Goal: Information Seeking & Learning: Compare options

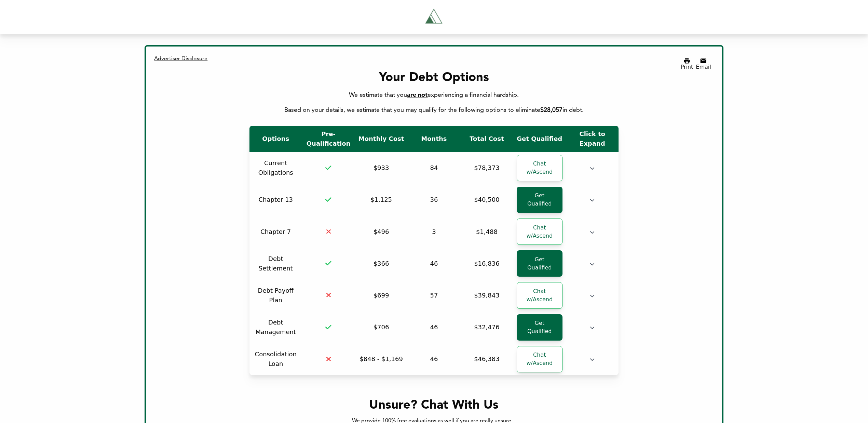
drag, startPoint x: 523, startPoint y: 96, endPoint x: 484, endPoint y: 99, distance: 38.8
click at [484, 99] on div "We estimate that you are not experiencing a financial hardship. Based on your d…" at bounding box center [434, 102] width 554 height 25
click at [410, 92] on span "are not" at bounding box center [417, 95] width 21 height 6
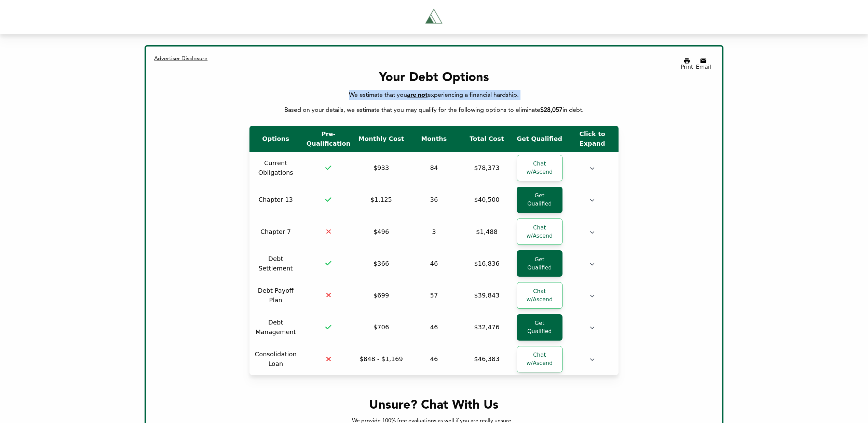
click at [410, 92] on span "are not" at bounding box center [417, 95] width 21 height 6
click at [419, 92] on span "are not" at bounding box center [417, 95] width 21 height 6
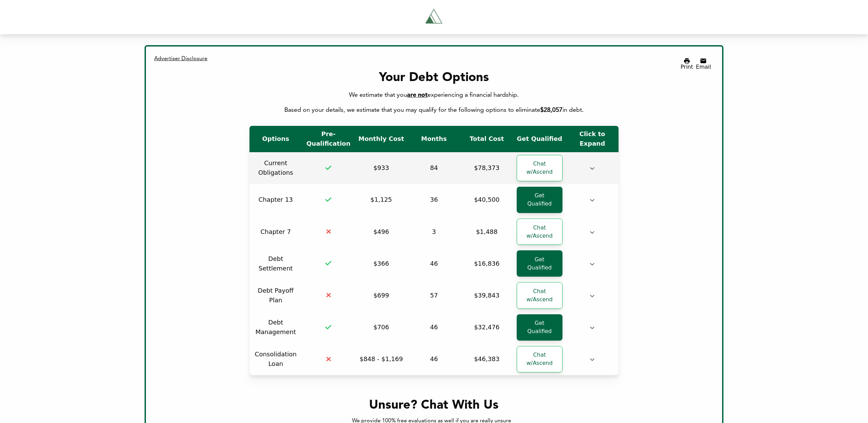
click at [595, 179] on td at bounding box center [592, 168] width 53 height 32
click at [597, 168] on td at bounding box center [592, 168] width 53 height 32
click at [592, 167] on icon "button" at bounding box center [592, 168] width 5 height 5
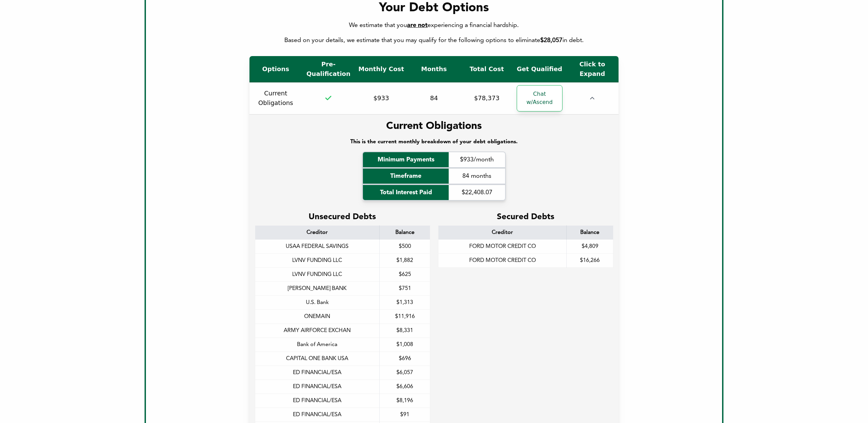
scroll to position [55, 0]
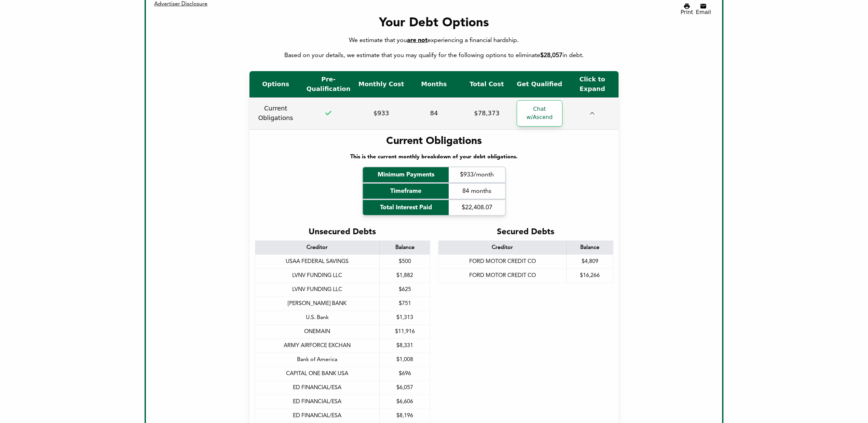
click at [596, 111] on td at bounding box center [592, 113] width 53 height 32
click at [593, 111] on icon "button" at bounding box center [592, 113] width 5 height 5
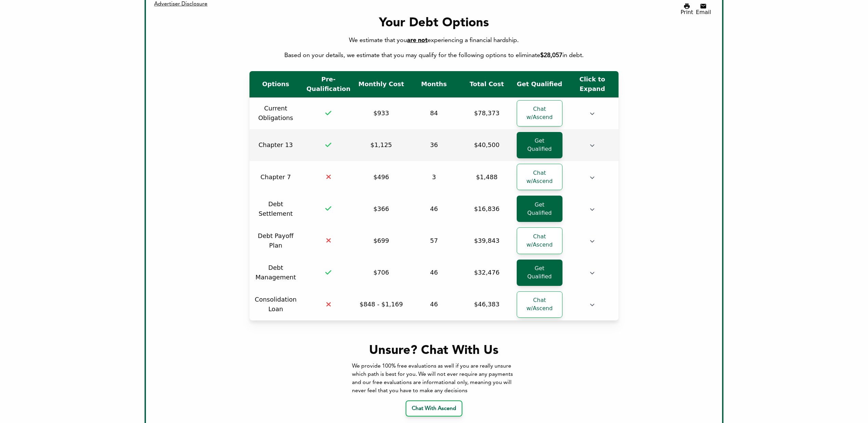
click at [595, 146] on td at bounding box center [592, 145] width 53 height 32
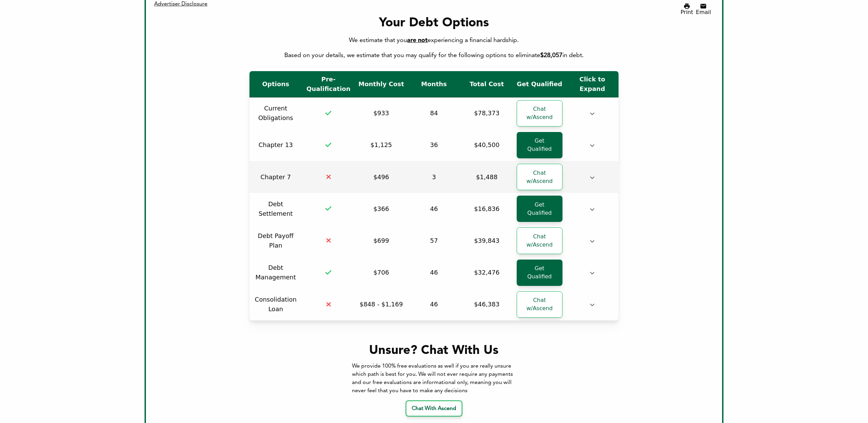
click at [591, 176] on td at bounding box center [592, 177] width 53 height 32
click at [591, 171] on td at bounding box center [592, 177] width 53 height 32
click at [592, 175] on icon "button" at bounding box center [592, 177] width 5 height 5
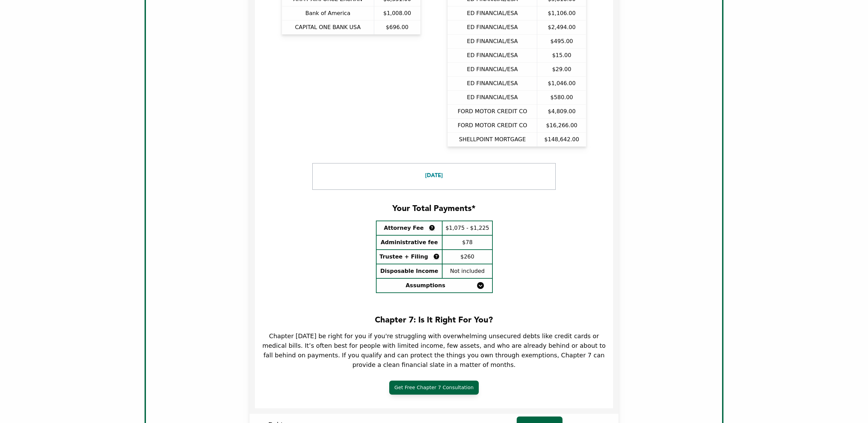
scroll to position [628, 0]
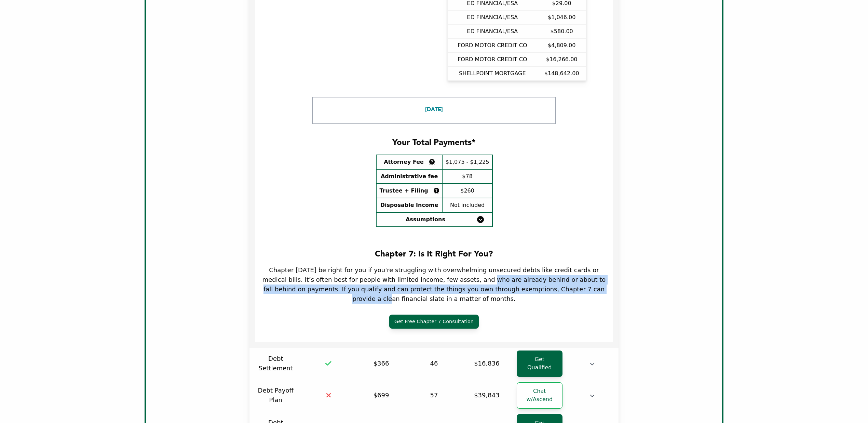
drag, startPoint x: 520, startPoint y: 284, endPoint x: 428, endPoint y: 270, distance: 92.4
click at [428, 270] on div "Chapter [DATE] be right for you if you're struggling with overwhelming unsecure…" at bounding box center [435, 284] width 348 height 38
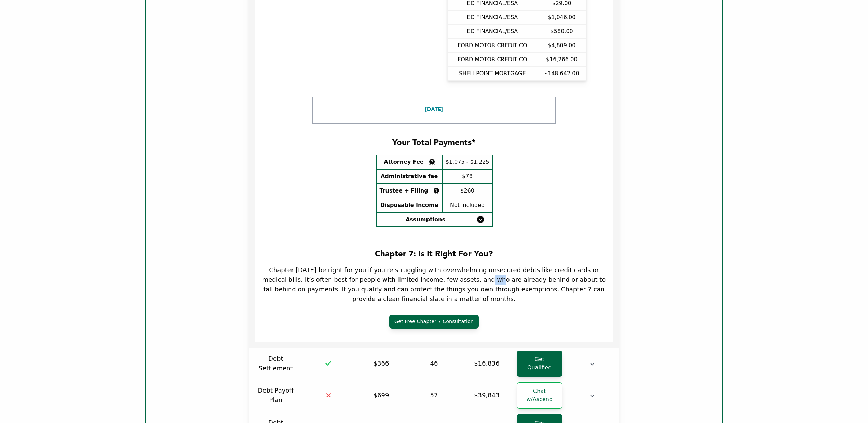
click at [428, 270] on div "Chapter [DATE] be right for you if you're struggling with overwhelming unsecure…" at bounding box center [435, 284] width 348 height 38
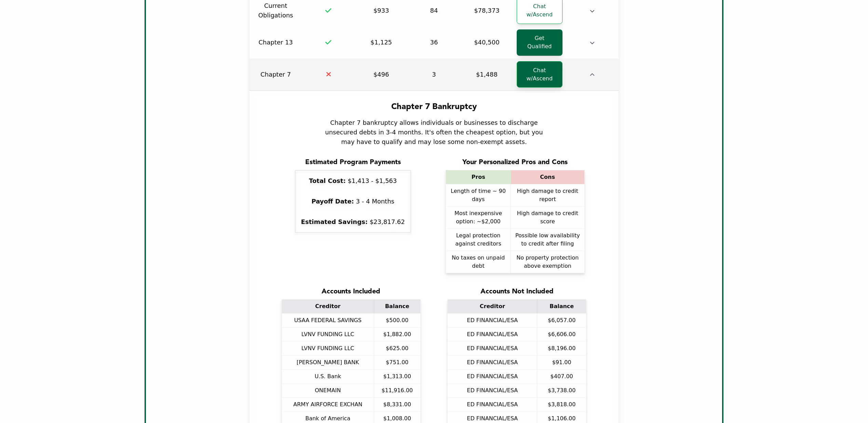
scroll to position [19, 0]
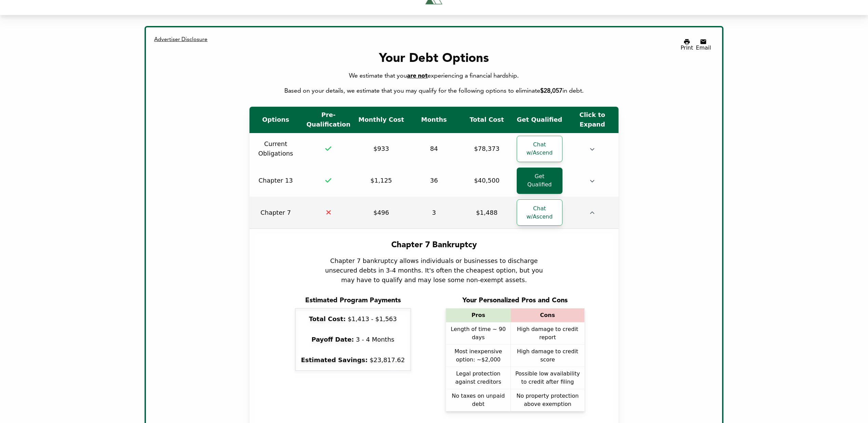
click at [589, 203] on td at bounding box center [592, 213] width 53 height 32
click at [592, 211] on icon "button" at bounding box center [592, 213] width 5 height 5
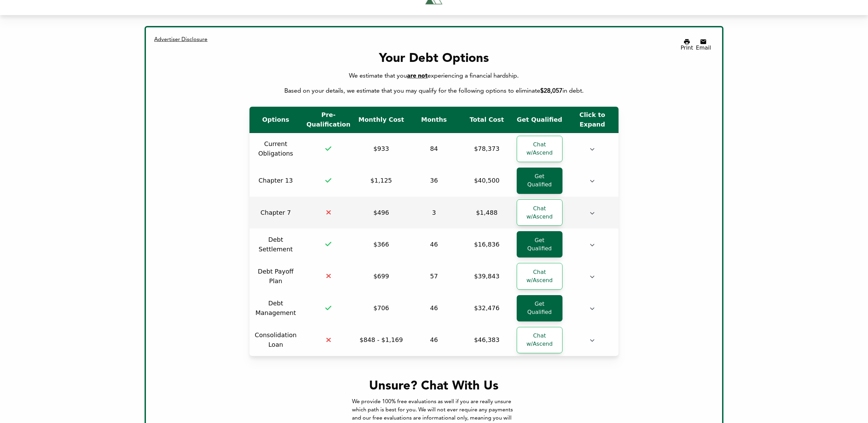
click at [589, 205] on td at bounding box center [592, 213] width 53 height 32
click at [590, 211] on icon "button" at bounding box center [592, 213] width 5 height 5
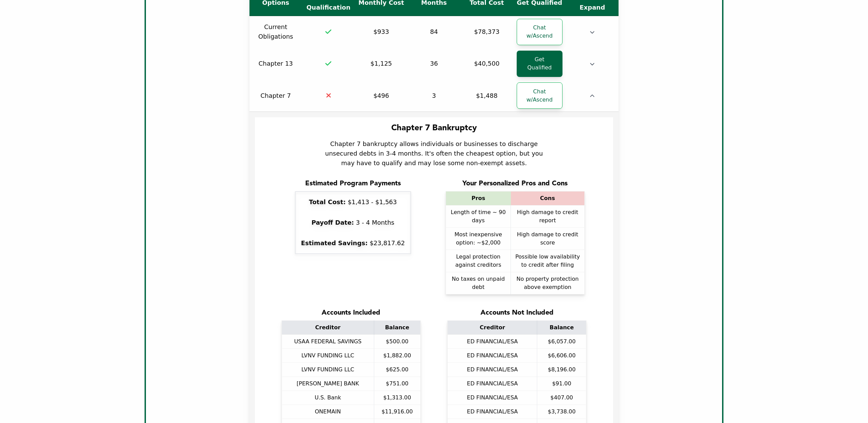
scroll to position [136, 0]
click at [595, 80] on td at bounding box center [592, 96] width 53 height 32
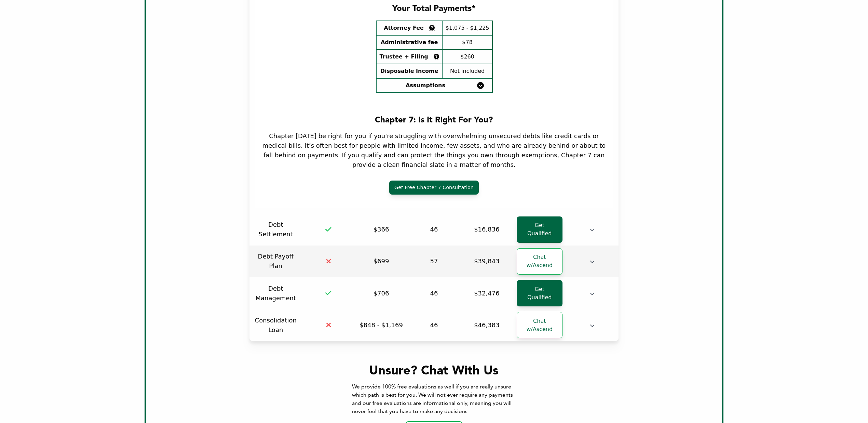
scroll to position [763, 0]
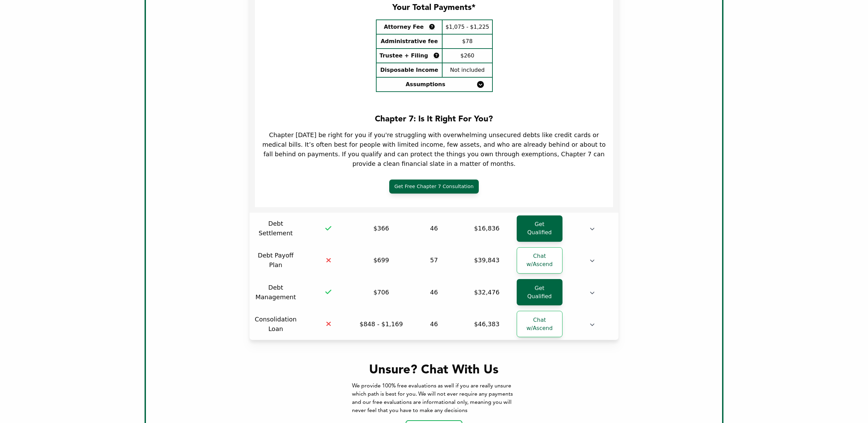
click at [300, 130] on div "Chapter [DATE] be right for you if you're struggling with overwhelming unsecure…" at bounding box center [435, 149] width 348 height 38
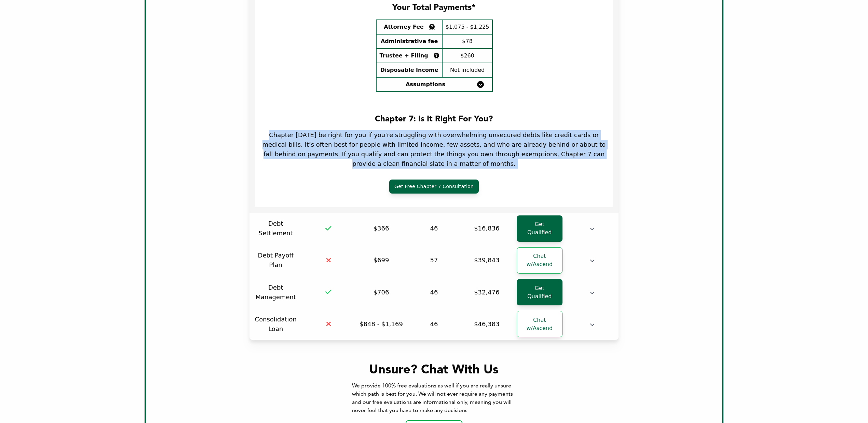
click at [300, 130] on div "Chapter [DATE] be right for you if you're struggling with overwhelming unsecure…" at bounding box center [435, 149] width 348 height 38
click at [337, 137] on div "Chapter [DATE] be right for you if you're struggling with overwhelming unsecure…" at bounding box center [435, 149] width 348 height 38
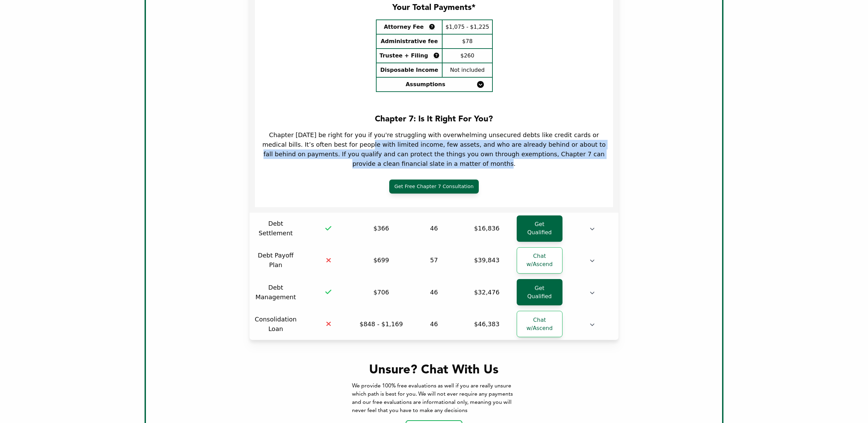
drag, startPoint x: 476, startPoint y: 152, endPoint x: 317, endPoint y: 133, distance: 159.8
click at [318, 133] on div "Chapter [DATE] be right for you if you're struggling with overwhelming unsecure…" at bounding box center [435, 149] width 348 height 38
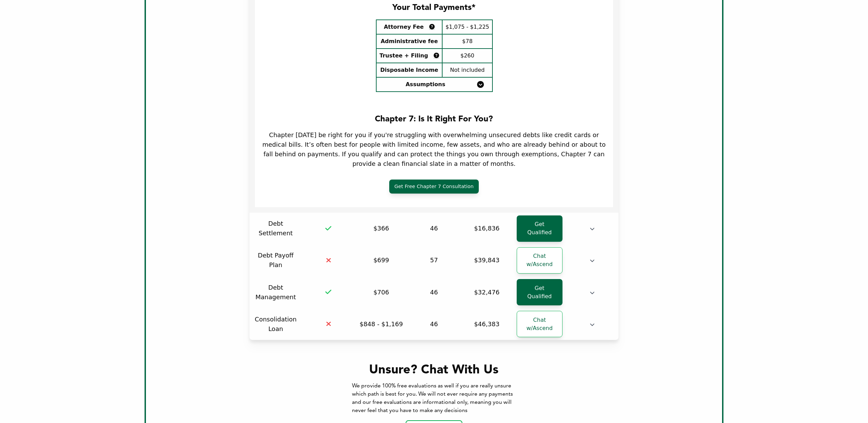
click at [313, 132] on div "Chapter [DATE] be right for you if you're struggling with overwhelming unsecure…" at bounding box center [435, 149] width 348 height 38
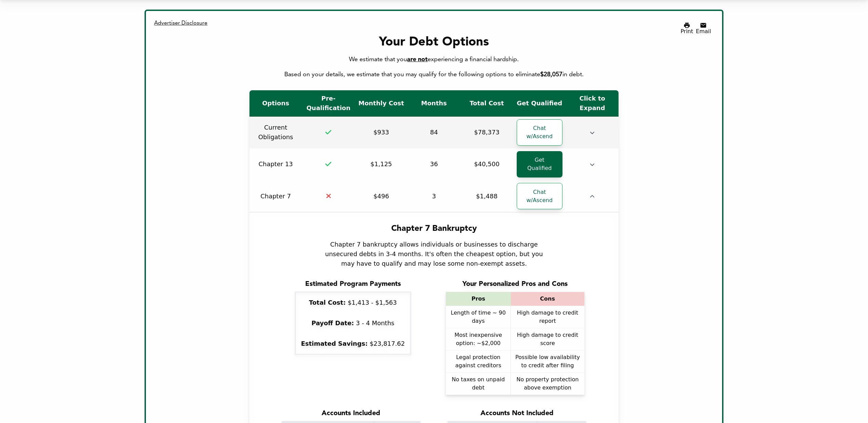
scroll to position [0, 0]
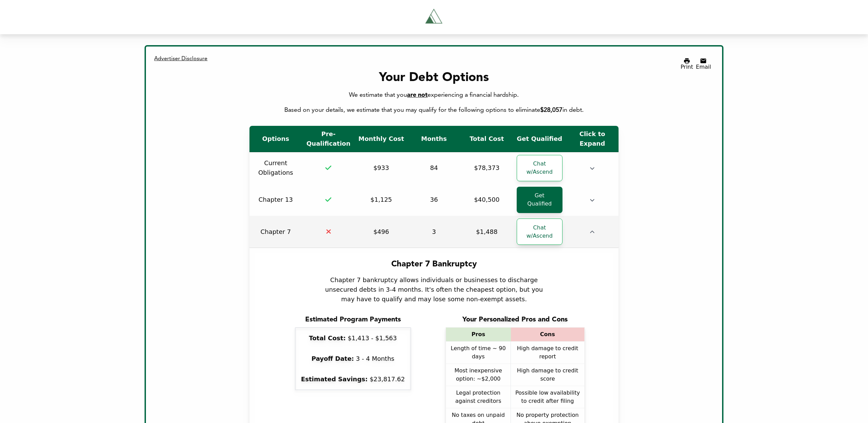
click at [601, 222] on td at bounding box center [592, 232] width 53 height 32
click at [592, 230] on icon "button" at bounding box center [592, 232] width 5 height 5
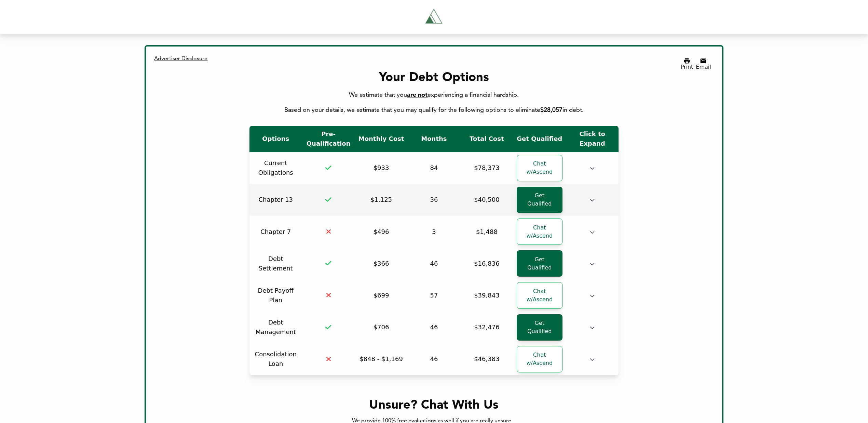
click at [595, 198] on td at bounding box center [592, 200] width 53 height 32
click at [592, 198] on icon "button" at bounding box center [592, 200] width 5 height 5
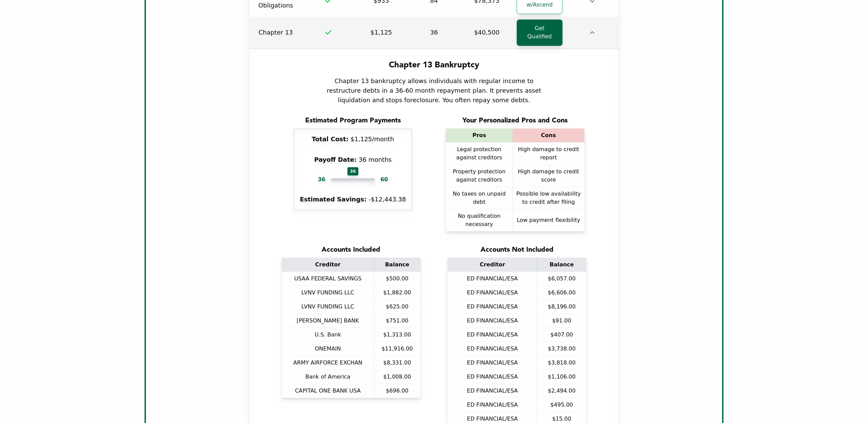
scroll to position [181, 0]
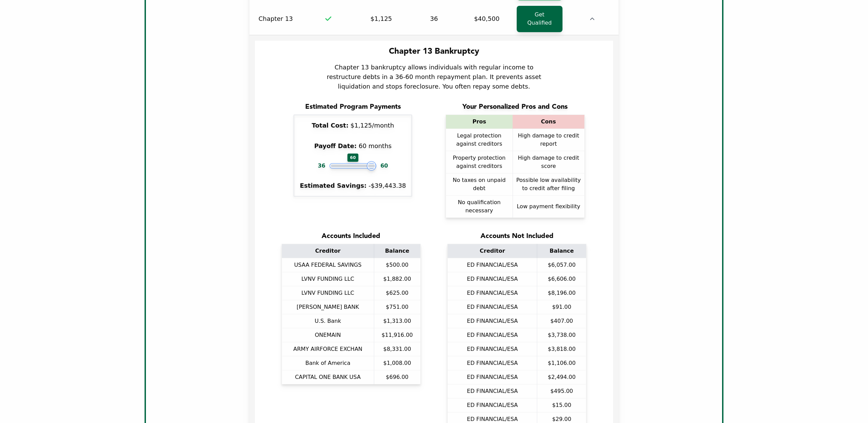
drag, startPoint x: 357, startPoint y: 154, endPoint x: 380, endPoint y: 152, distance: 23.3
click at [375, 164] on input "range" at bounding box center [353, 165] width 44 height 3
drag, startPoint x: 364, startPoint y: 153, endPoint x: 328, endPoint y: 155, distance: 36.6
click at [331, 164] on input "range" at bounding box center [353, 165] width 44 height 3
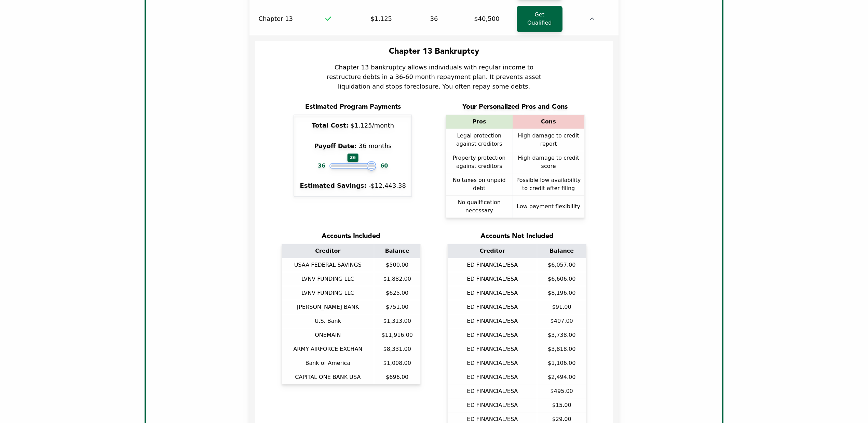
click at [331, 164] on input "range" at bounding box center [353, 165] width 44 height 3
drag, startPoint x: 357, startPoint y: 182, endPoint x: 357, endPoint y: 209, distance: 27.4
click at [357, 182] on div "Total Cost: $1,125/month Payoff Date: 36 months 36 36 60 Estimated Savings: -$1…" at bounding box center [353, 156] width 119 height 82
click at [349, 164] on input "range" at bounding box center [353, 165] width 44 height 3
click at [357, 164] on input "range" at bounding box center [353, 165] width 44 height 3
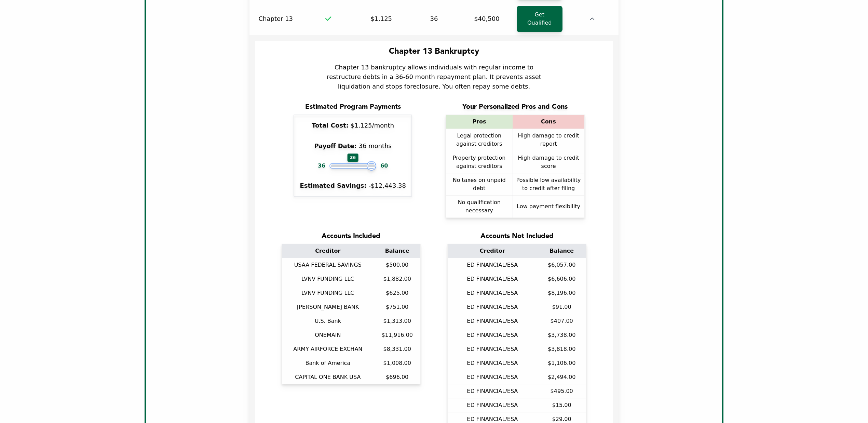
click at [339, 164] on input "range" at bounding box center [353, 165] width 44 height 3
click at [349, 212] on div "Estimated Program Payments Total Cost: $1,125/month Payoff Date: 36 months 36 3…" at bounding box center [435, 162] width 348 height 121
click at [372, 164] on input "range" at bounding box center [353, 165] width 44 height 3
click at [371, 164] on input "range" at bounding box center [353, 165] width 44 height 3
drag, startPoint x: 371, startPoint y: 156, endPoint x: 340, endPoint y: 152, distance: 31.0
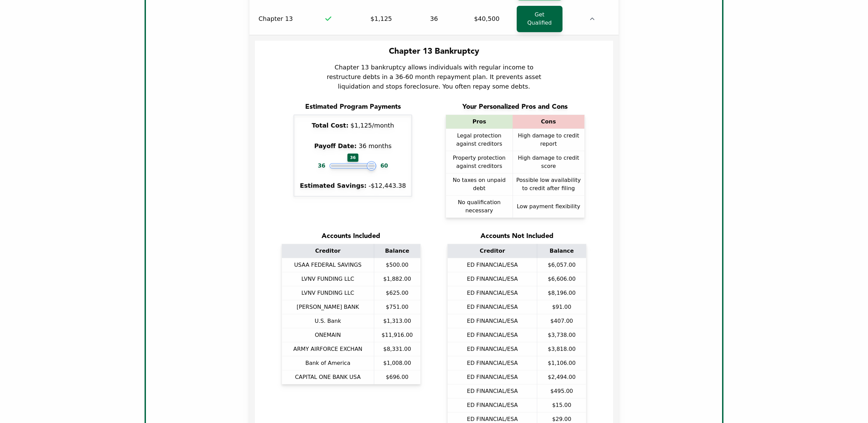
type input "**"
click at [340, 164] on input "range" at bounding box center [353, 165] width 44 height 3
click at [375, 187] on div "Estimated Program Payments Total Cost: $1,125/month Payoff Date: 36 months 36 3…" at bounding box center [435, 162] width 348 height 121
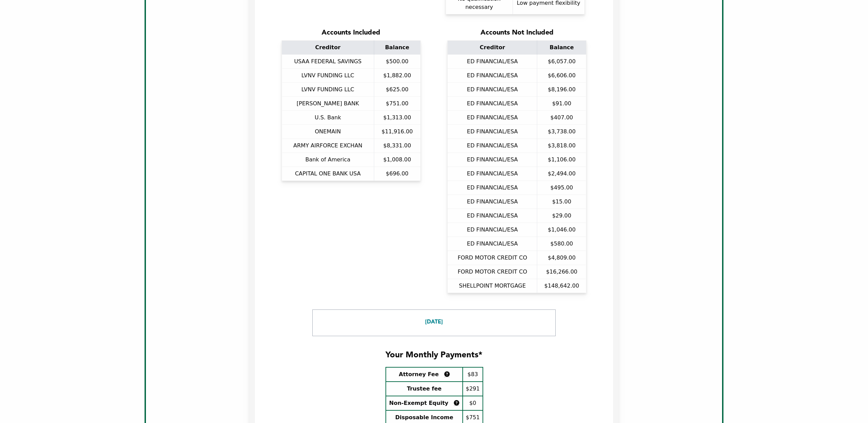
scroll to position [493, 0]
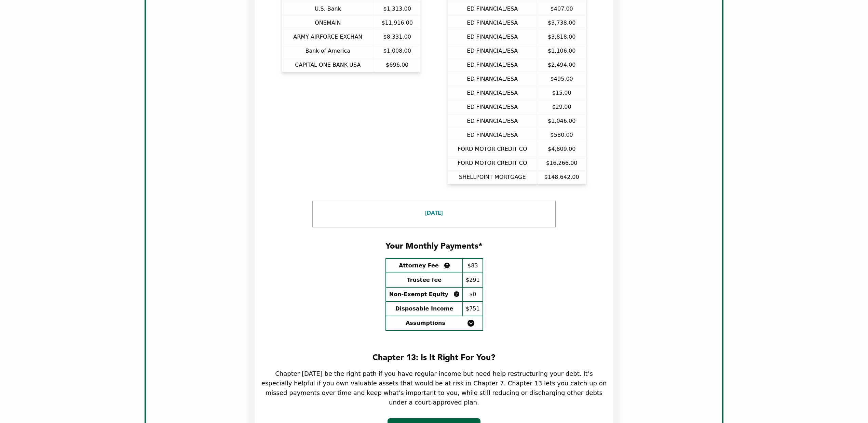
drag, startPoint x: 464, startPoint y: 208, endPoint x: 453, endPoint y: 204, distance: 11.6
click at [464, 209] on div "[DATE]" at bounding box center [434, 213] width 232 height 8
drag, startPoint x: 446, startPoint y: 204, endPoint x: 427, endPoint y: 205, distance: 19.5
click at [427, 209] on div "[DATE]" at bounding box center [434, 213] width 232 height 8
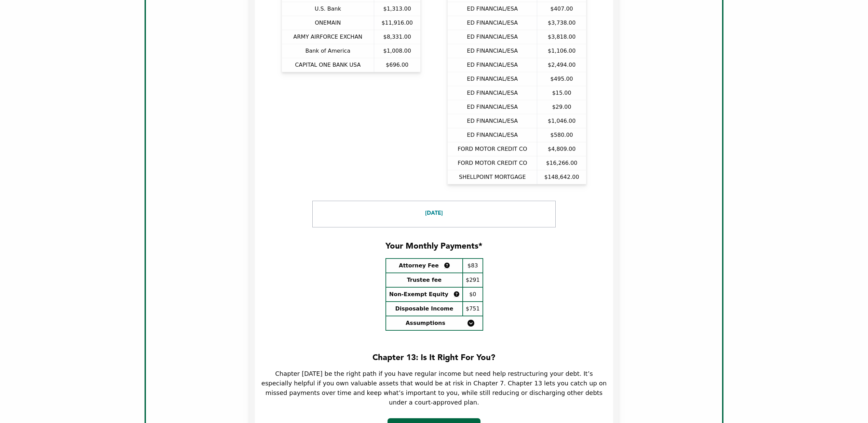
click at [427, 209] on div "[DATE]" at bounding box center [434, 213] width 232 height 8
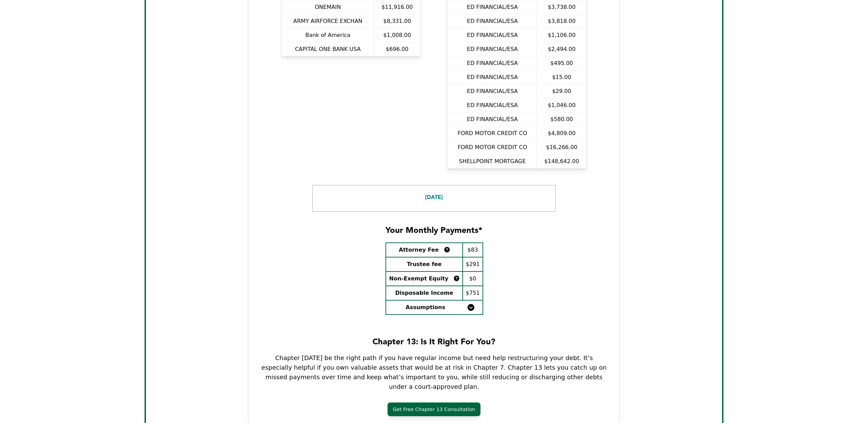
scroll to position [789, 0]
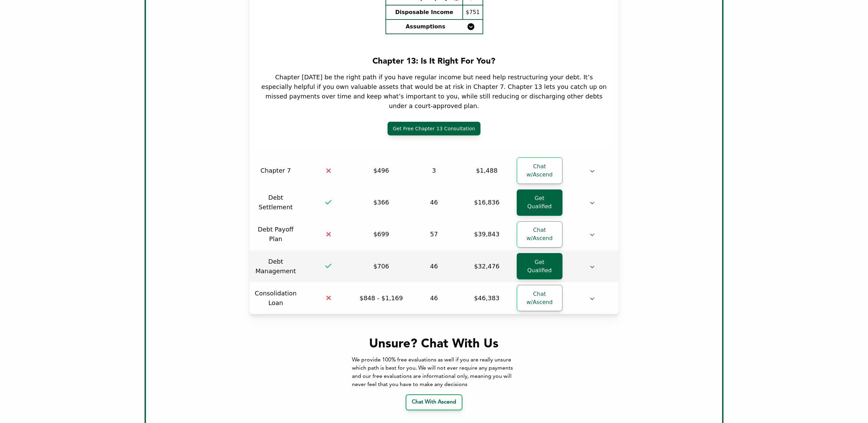
click at [582, 250] on td at bounding box center [592, 266] width 53 height 32
click at [589, 250] on td at bounding box center [592, 266] width 53 height 32
click at [595, 264] on icon "button" at bounding box center [592, 266] width 5 height 5
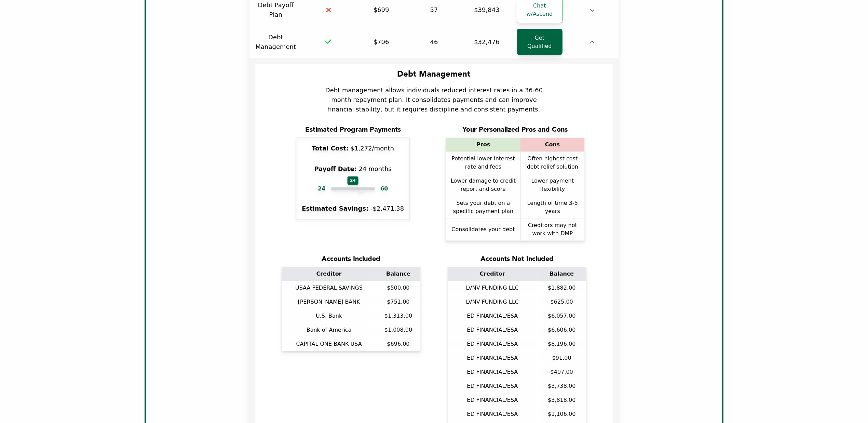
scroll to position [1015, 0]
drag, startPoint x: 344, startPoint y: 154, endPoint x: 379, endPoint y: 158, distance: 35.8
click at [375, 186] on input "range" at bounding box center [353, 187] width 44 height 3
drag, startPoint x: 332, startPoint y: 155, endPoint x: 336, endPoint y: 154, distance: 3.8
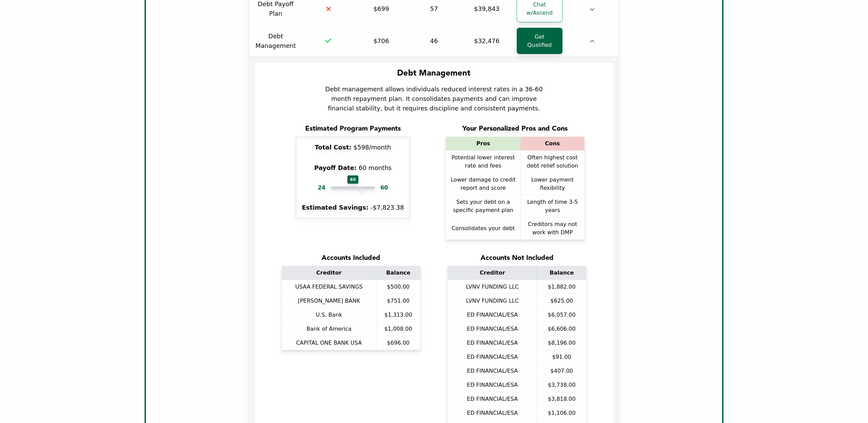
click at [301, 153] on div "Estimated Program Payments Total Cost: $598/month Payoff Date: 60 months 24 60 …" at bounding box center [352, 171] width 139 height 94
click at [341, 186] on input "range" at bounding box center [353, 187] width 44 height 3
drag, startPoint x: 338, startPoint y: 155, endPoint x: 344, endPoint y: 218, distance: 63.1
type input "**"
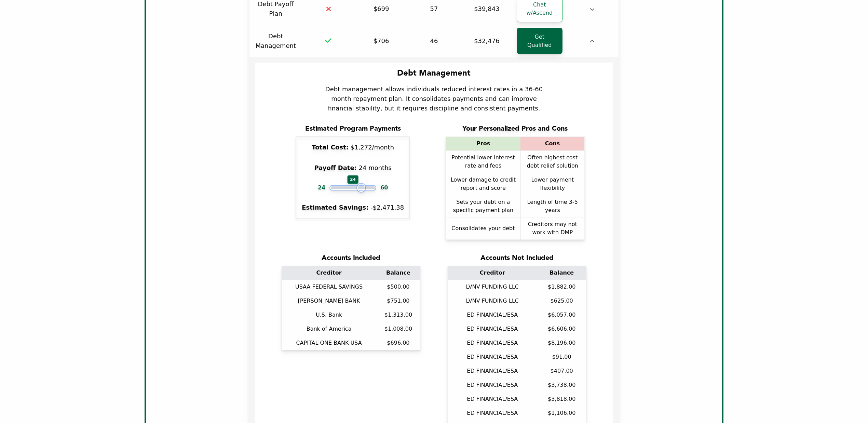
click at [331, 186] on input "range" at bounding box center [353, 187] width 44 height 3
click at [346, 253] on div "Accounts Included" at bounding box center [351, 258] width 139 height 10
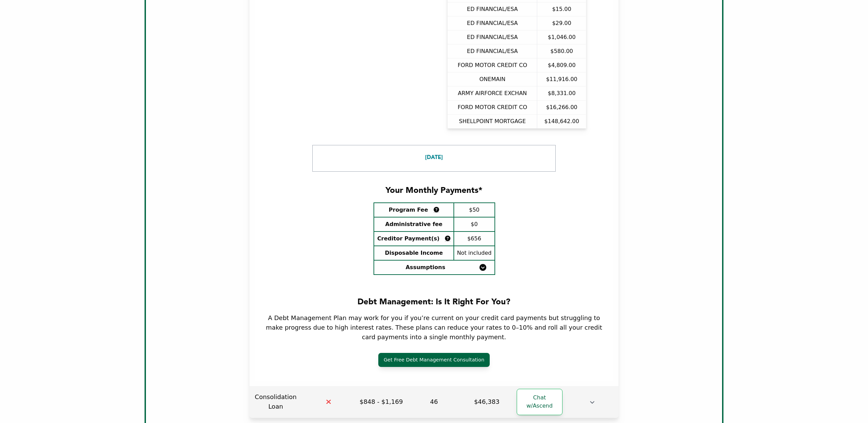
click at [589, 386] on td at bounding box center [592, 402] width 53 height 32
click at [592, 400] on icon "button" at bounding box center [592, 402] width 5 height 5
